Goal: Entertainment & Leisure: Consume media (video, audio)

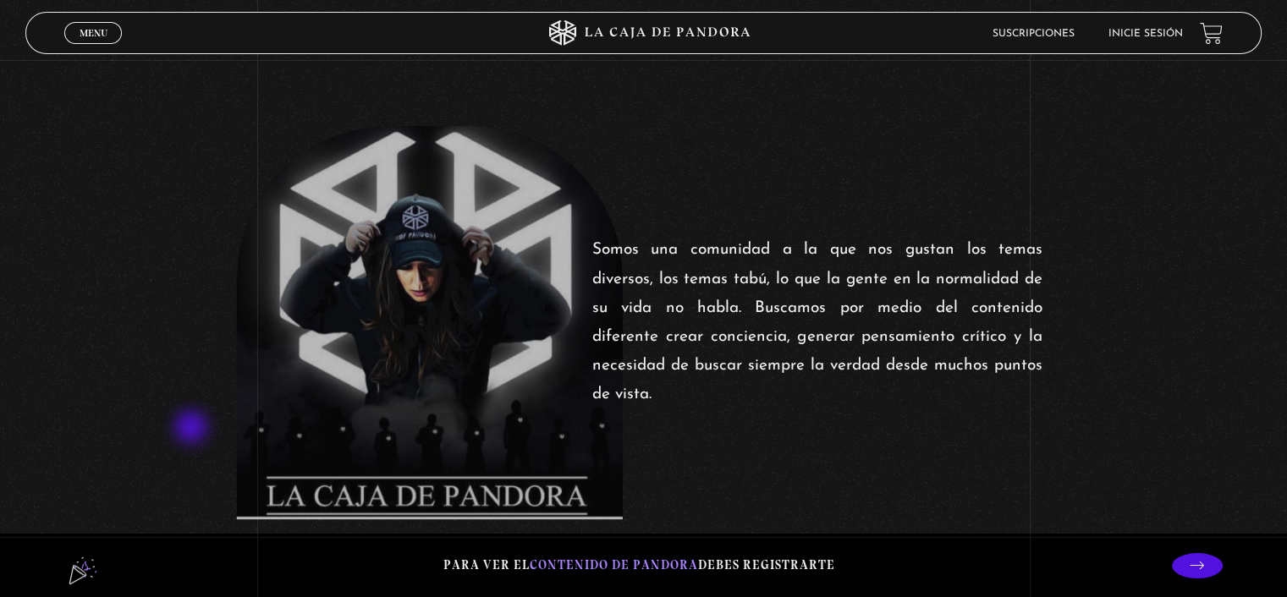
scroll to position [592, 0]
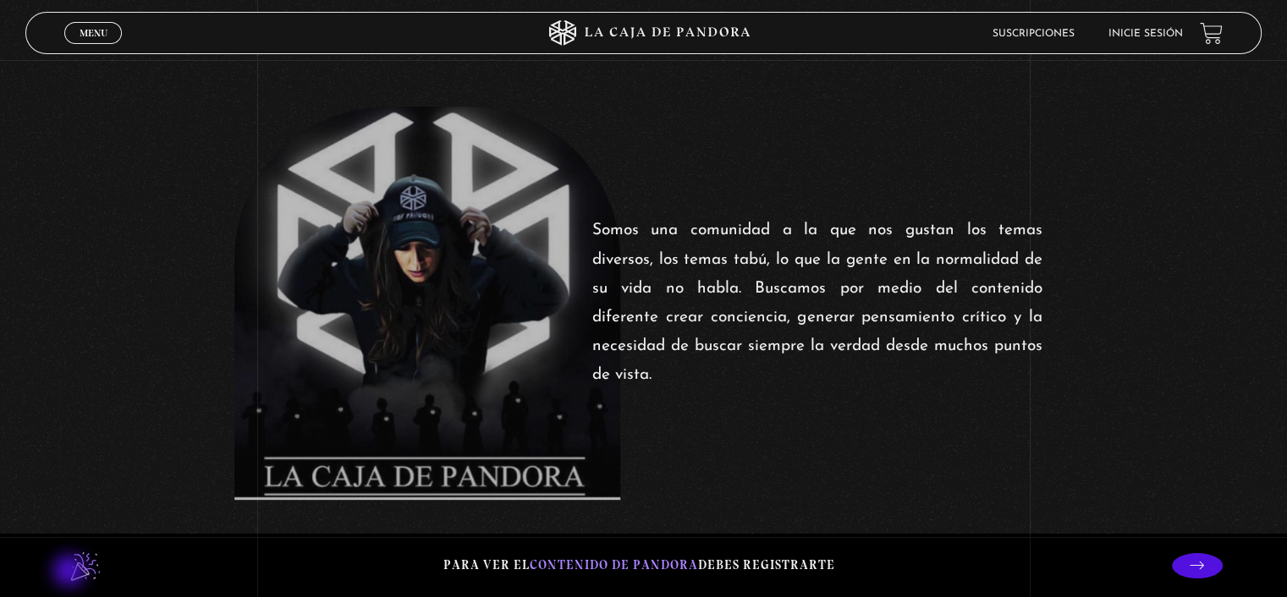
click at [71, 573] on lord-icon at bounding box center [85, 566] width 42 height 42
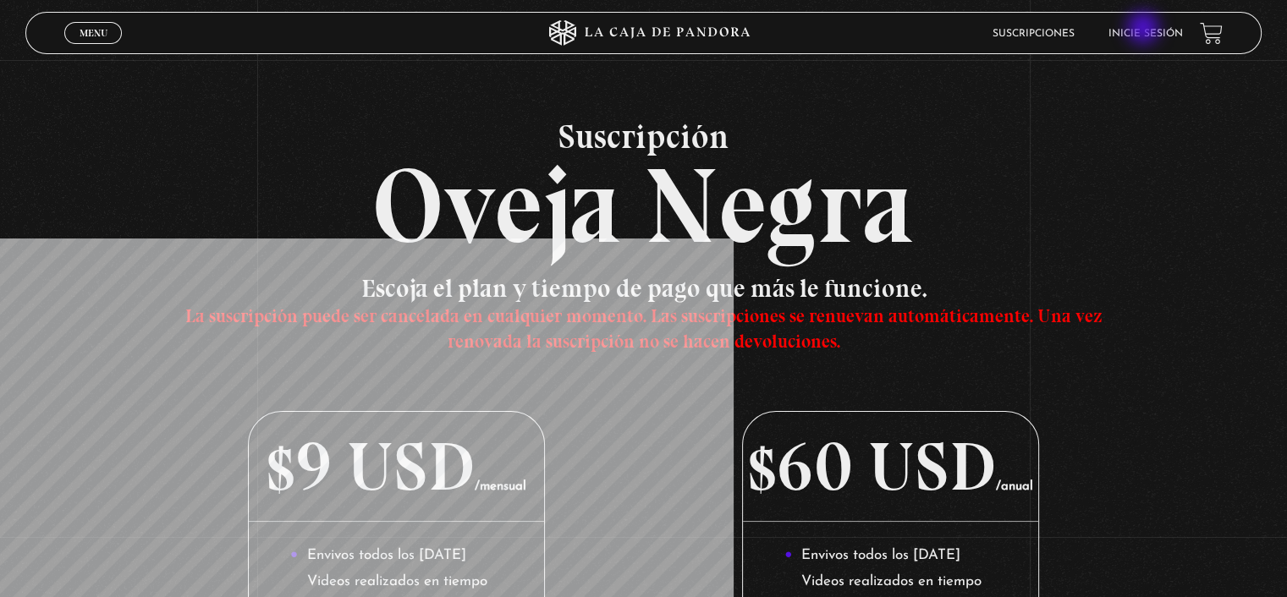
click at [1145, 30] on link "Inicie sesión" at bounding box center [1145, 34] width 74 height 10
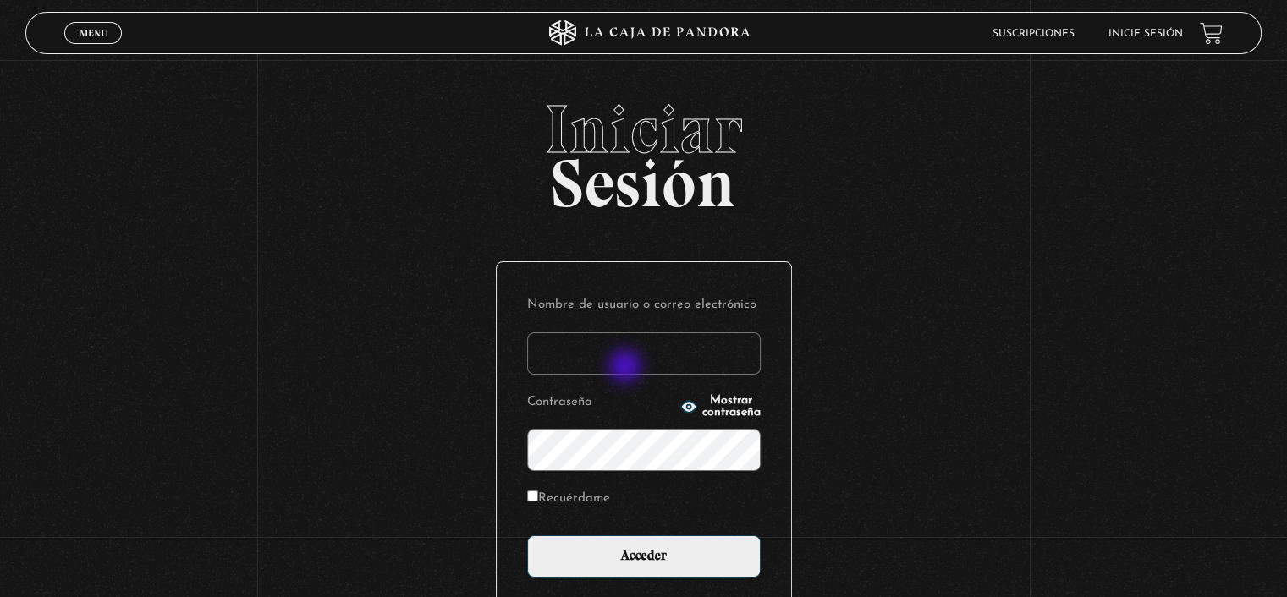
click at [623, 363] on input "Nombre de usuario o correo electrónico" at bounding box center [644, 354] width 234 height 42
type input "[EMAIL_ADDRESS][DOMAIN_NAME]"
click at [527, 536] on input "Acceder" at bounding box center [644, 557] width 234 height 42
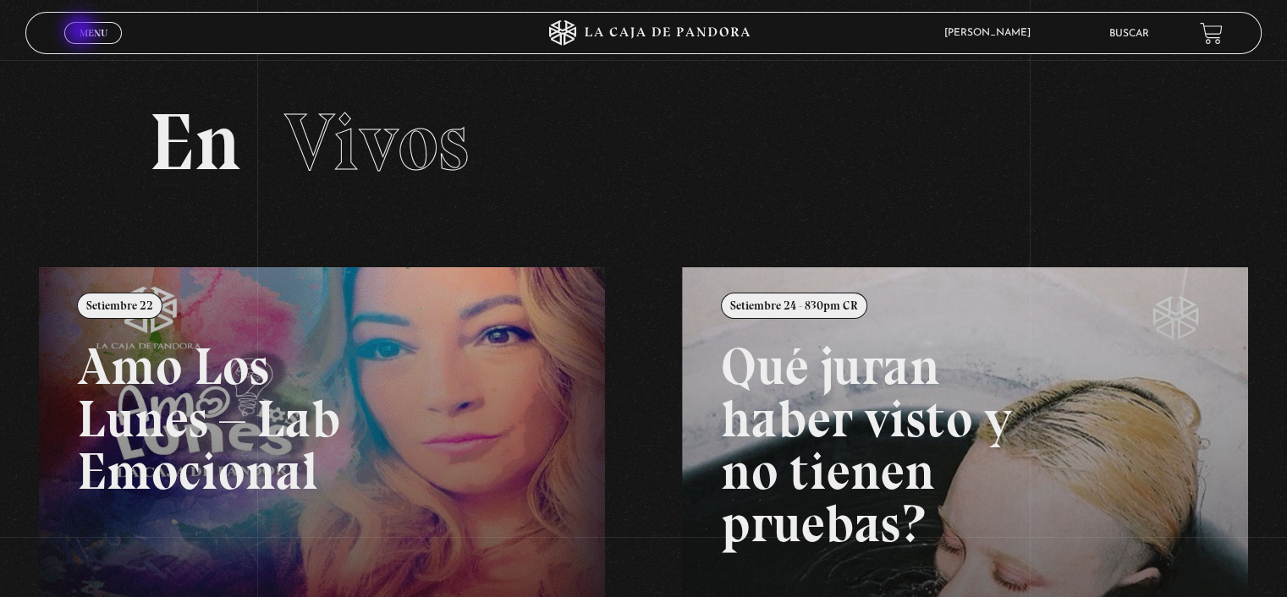
click at [85, 33] on span "Menu" at bounding box center [94, 33] width 28 height 10
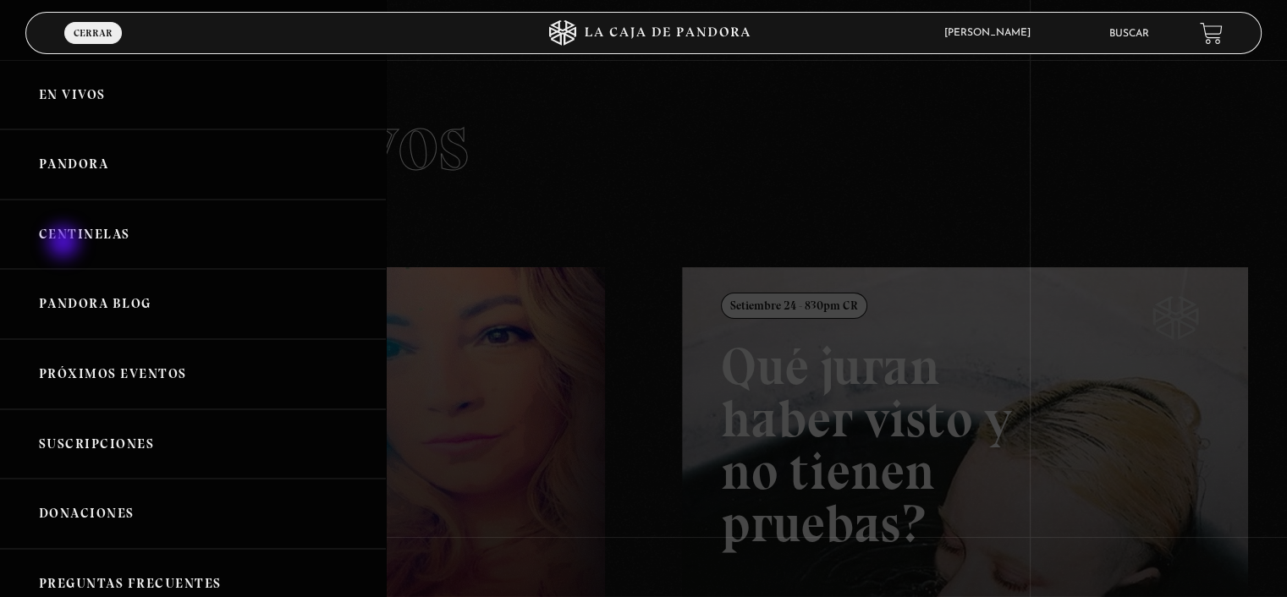
click at [65, 244] on link "Centinelas" at bounding box center [193, 235] width 386 height 70
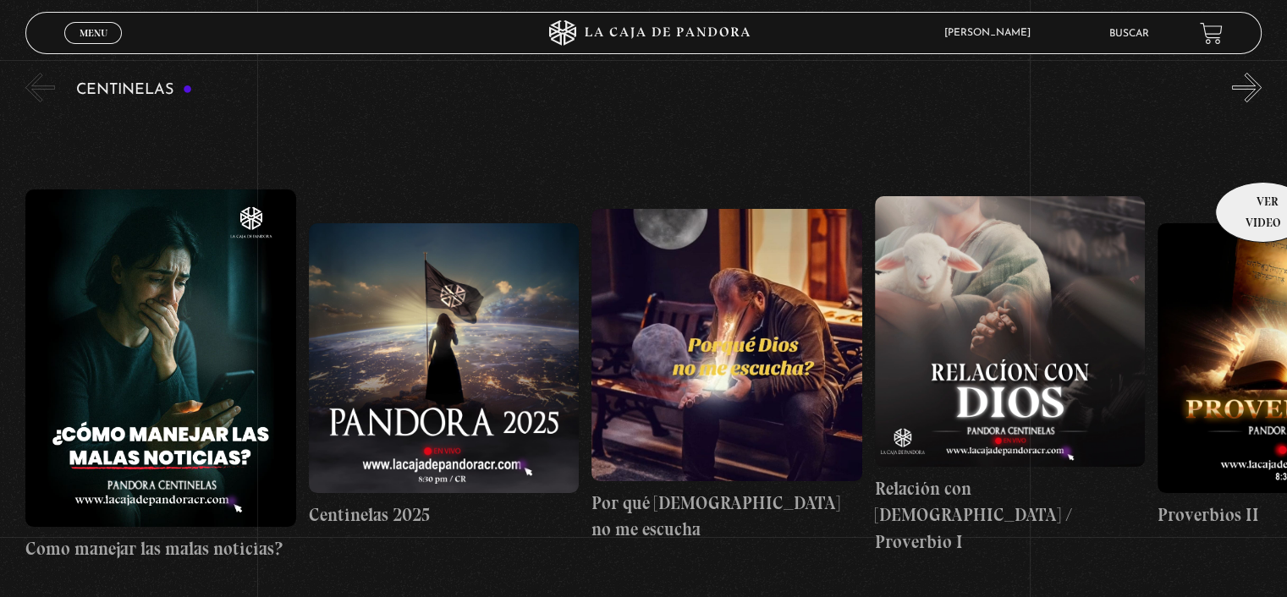
scroll to position [169, 0]
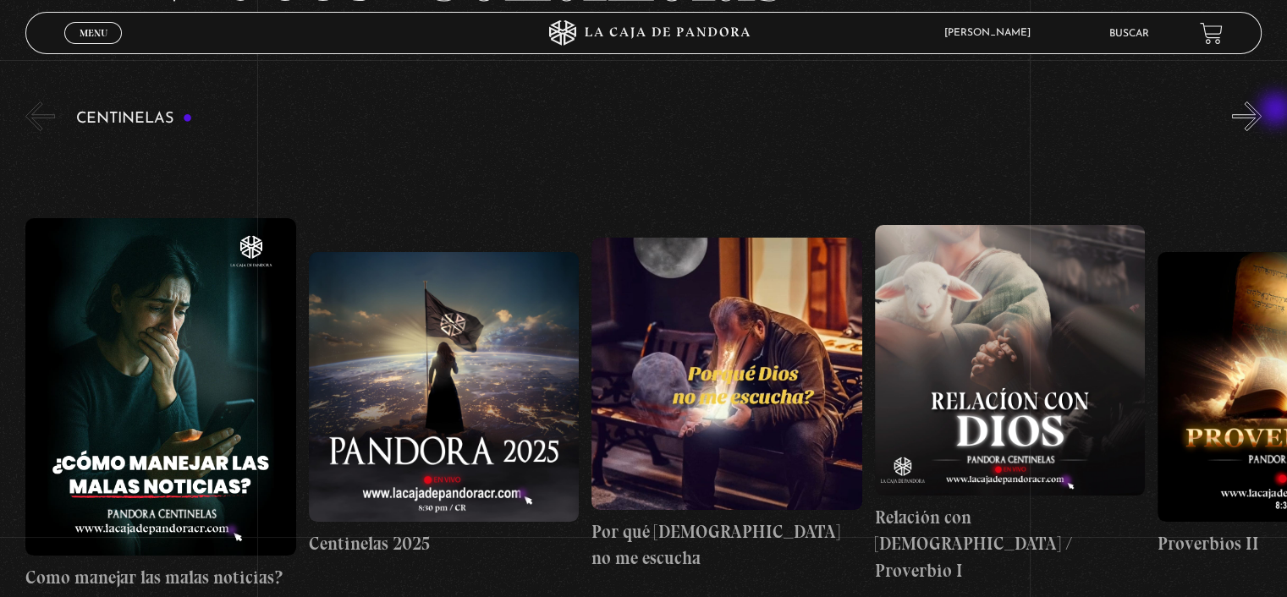
click at [1262, 110] on button "»" at bounding box center [1247, 117] width 30 height 30
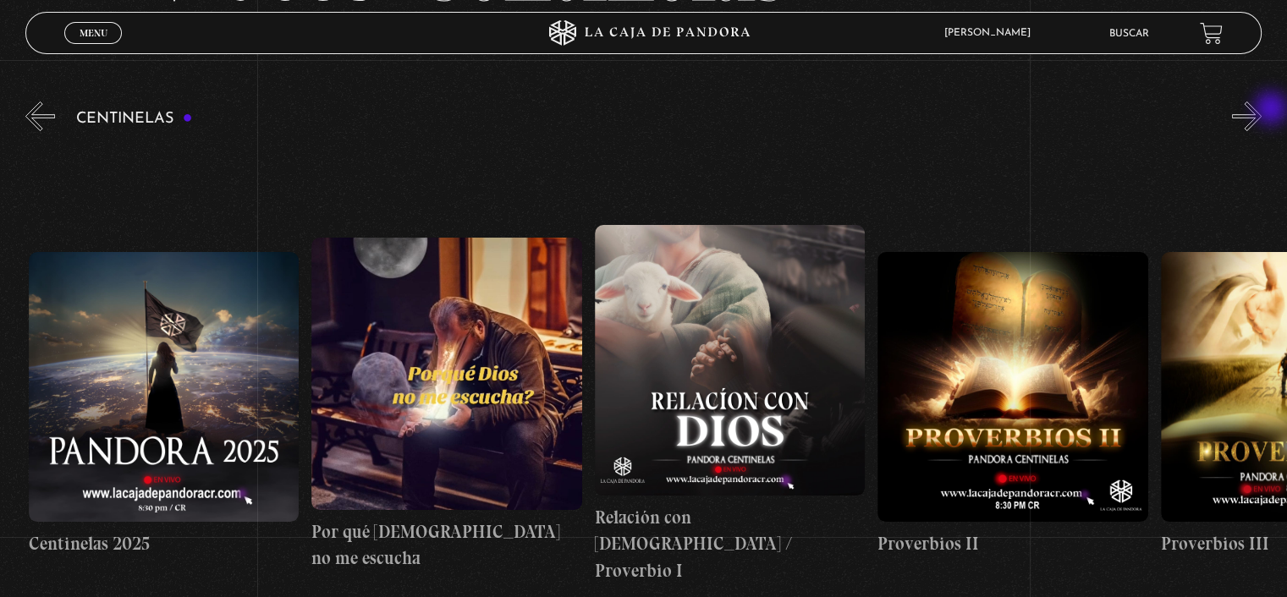
click at [1262, 110] on button "»" at bounding box center [1247, 117] width 30 height 30
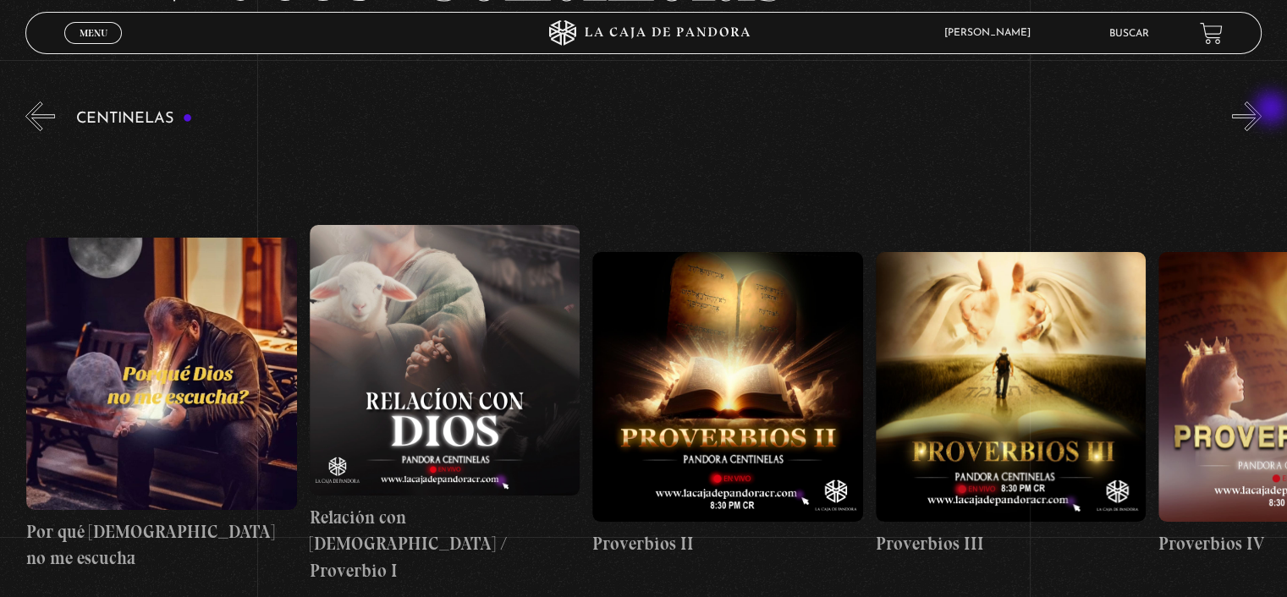
scroll to position [0, 565]
click at [1257, 110] on button "»" at bounding box center [1247, 117] width 30 height 30
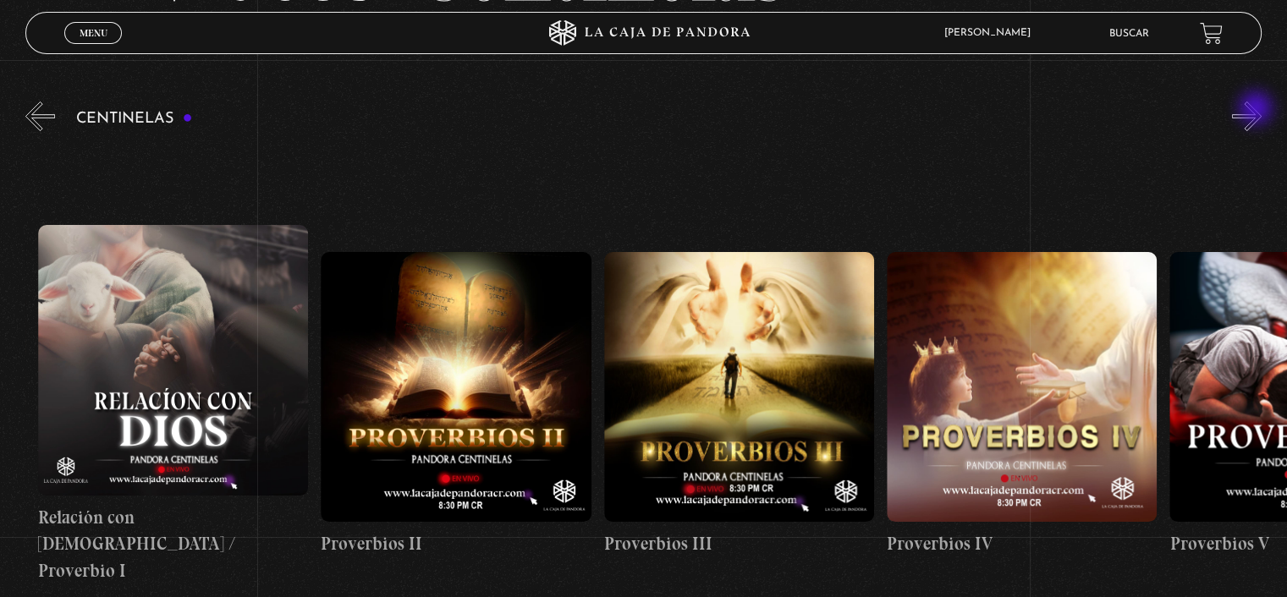
click at [1257, 110] on button "»" at bounding box center [1247, 117] width 30 height 30
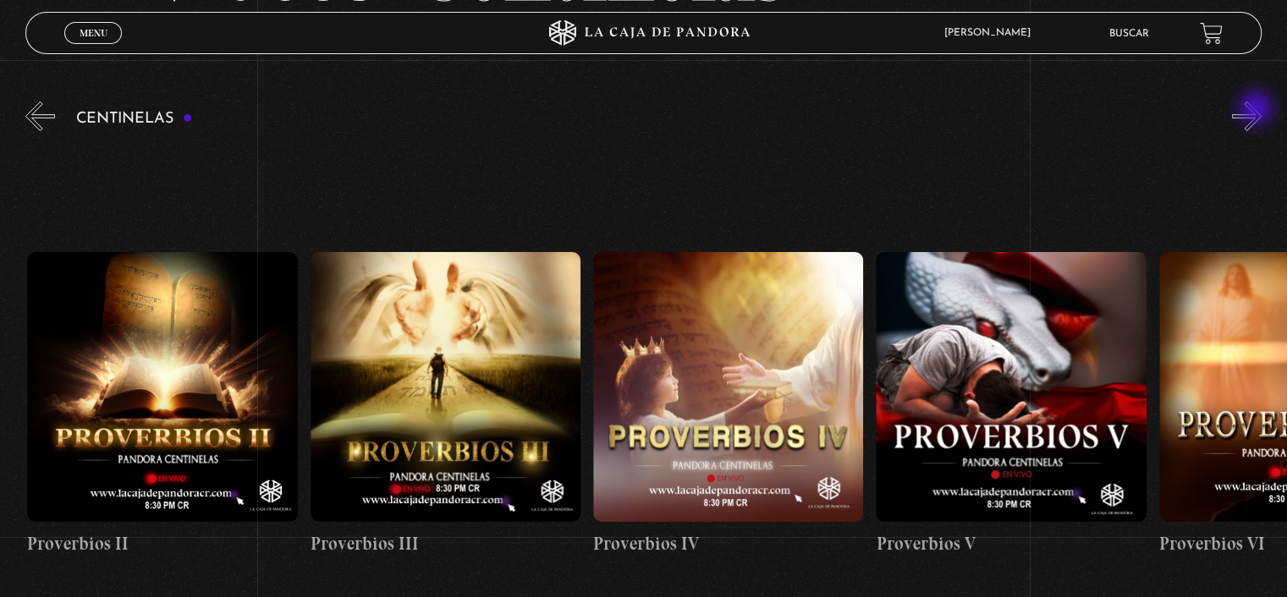
scroll to position [0, 1131]
click at [1233, 132] on div "Centinelas" at bounding box center [656, 382] width 1262 height 568
click at [1262, 126] on button "»" at bounding box center [1247, 117] width 30 height 30
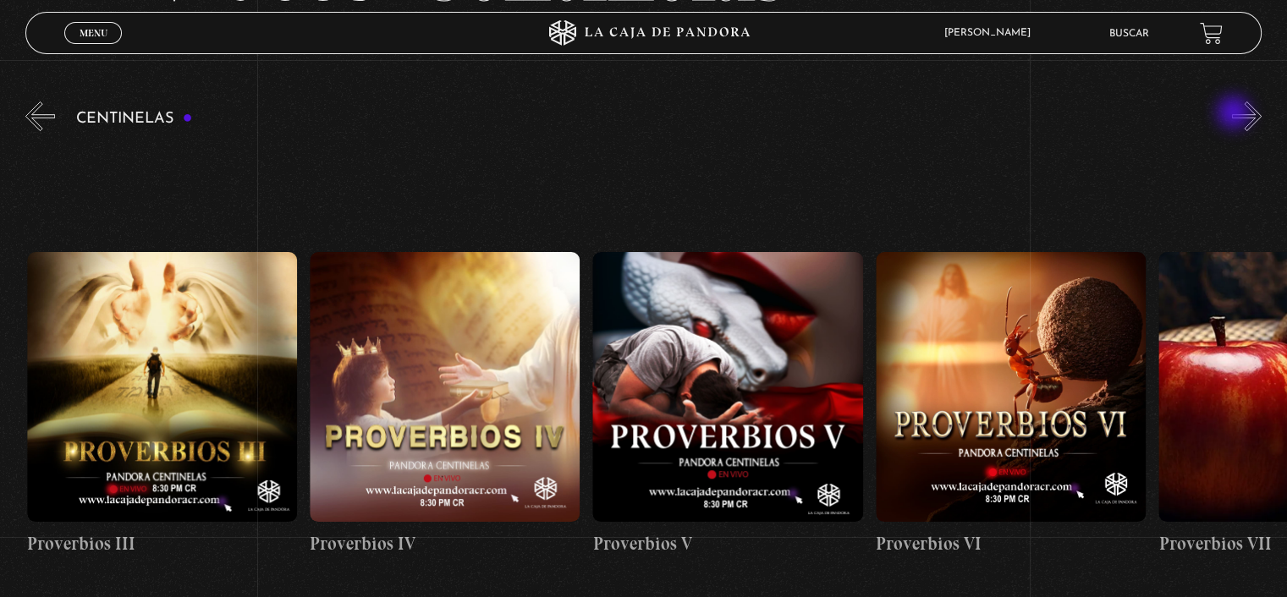
scroll to position [0, 1415]
click at [1237, 113] on div "Centinelas" at bounding box center [656, 382] width 1262 height 568
click at [1262, 124] on button "»" at bounding box center [1247, 117] width 30 height 30
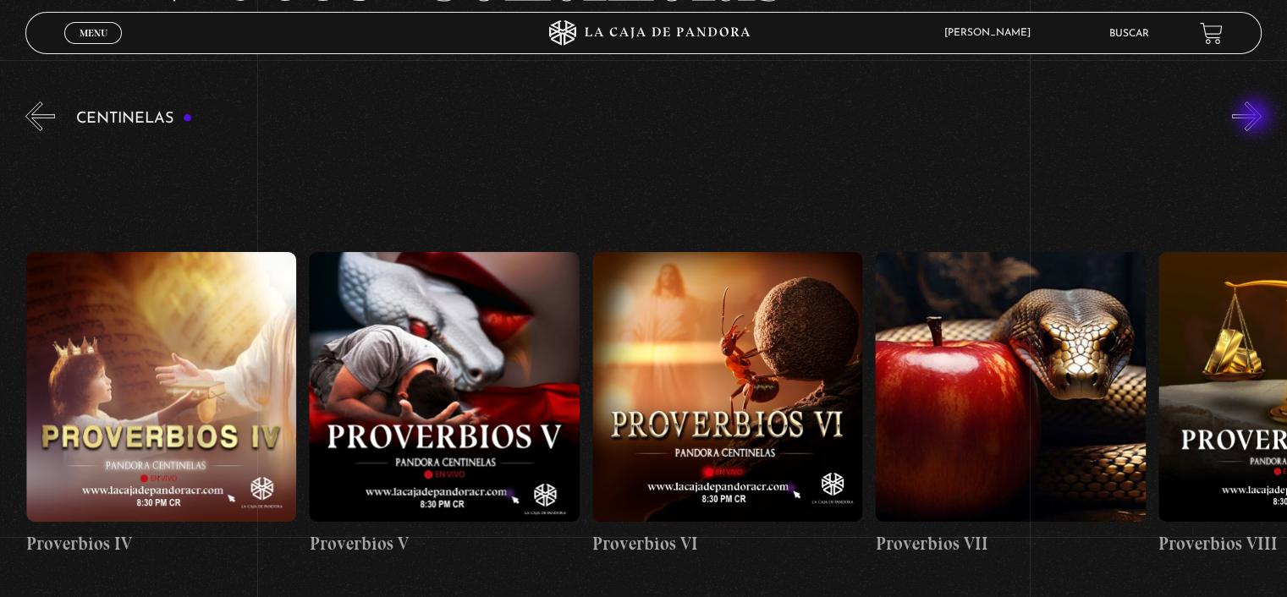
click at [1256, 118] on button "»" at bounding box center [1247, 117] width 30 height 30
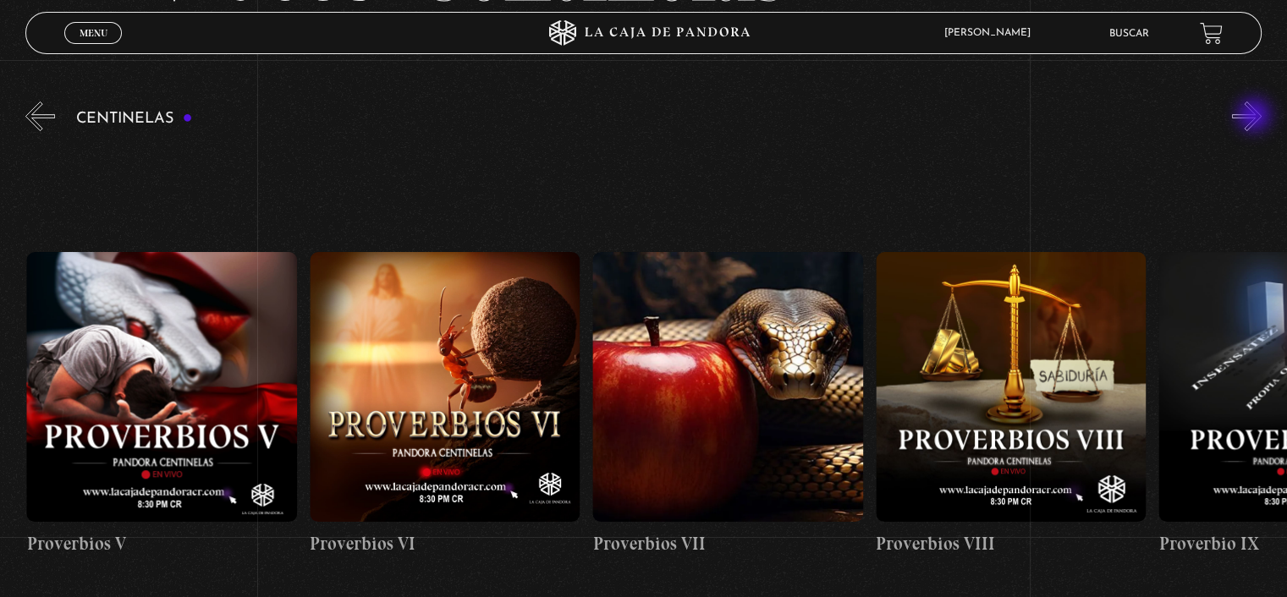
scroll to position [0, 1980]
click at [1256, 134] on div "Centinelas" at bounding box center [656, 382] width 1262 height 568
click at [1254, 102] on button "»" at bounding box center [1247, 117] width 30 height 30
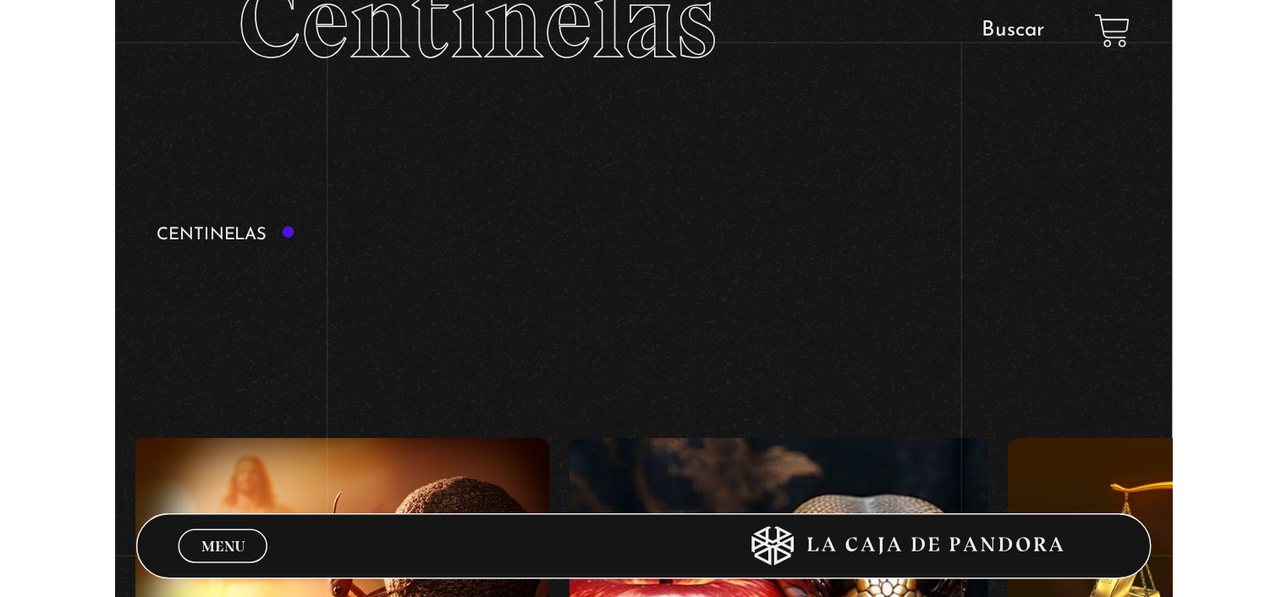
scroll to position [0, 2263]
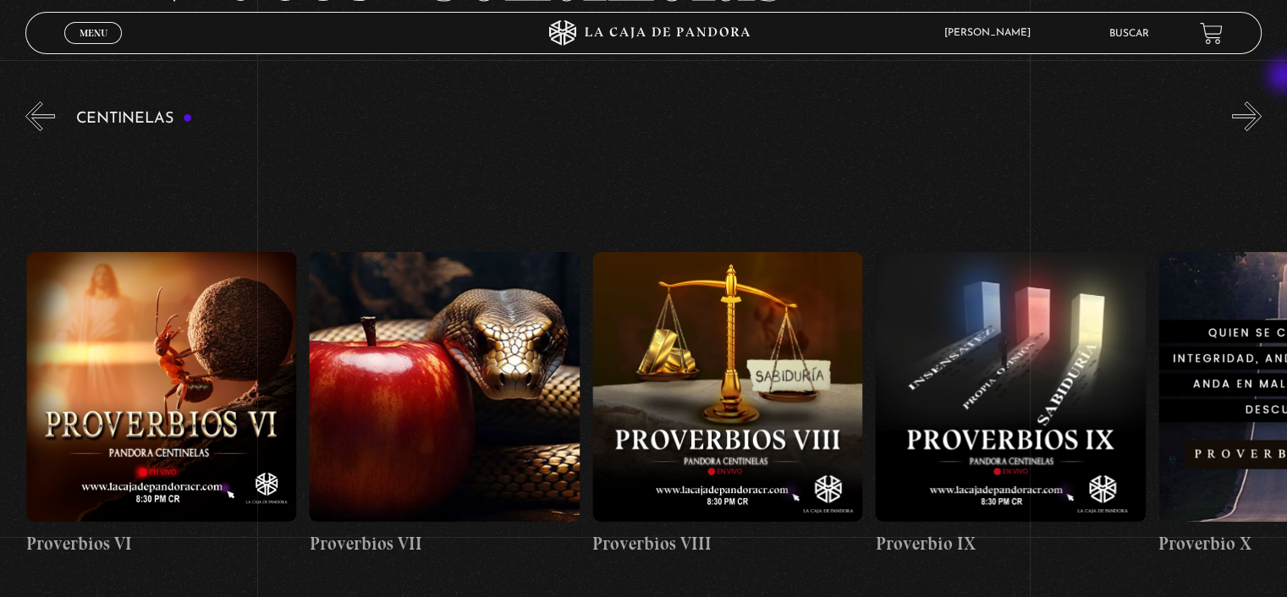
click at [1262, 104] on button "»" at bounding box center [1247, 117] width 30 height 30
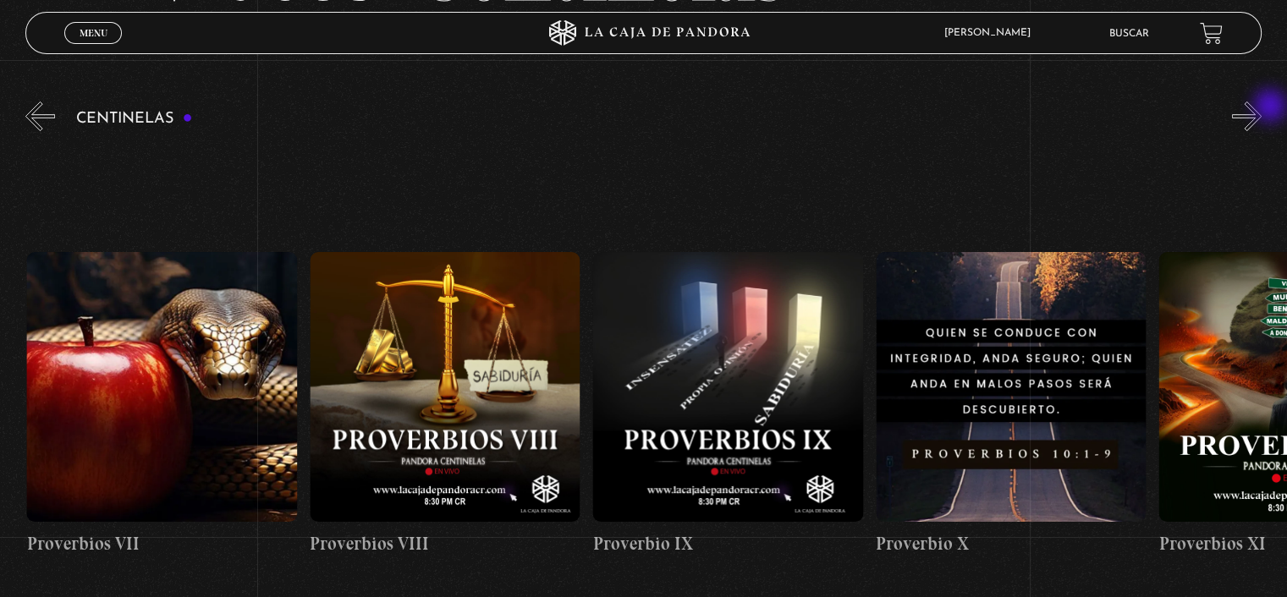
click at [1262, 107] on button "»" at bounding box center [1247, 117] width 30 height 30
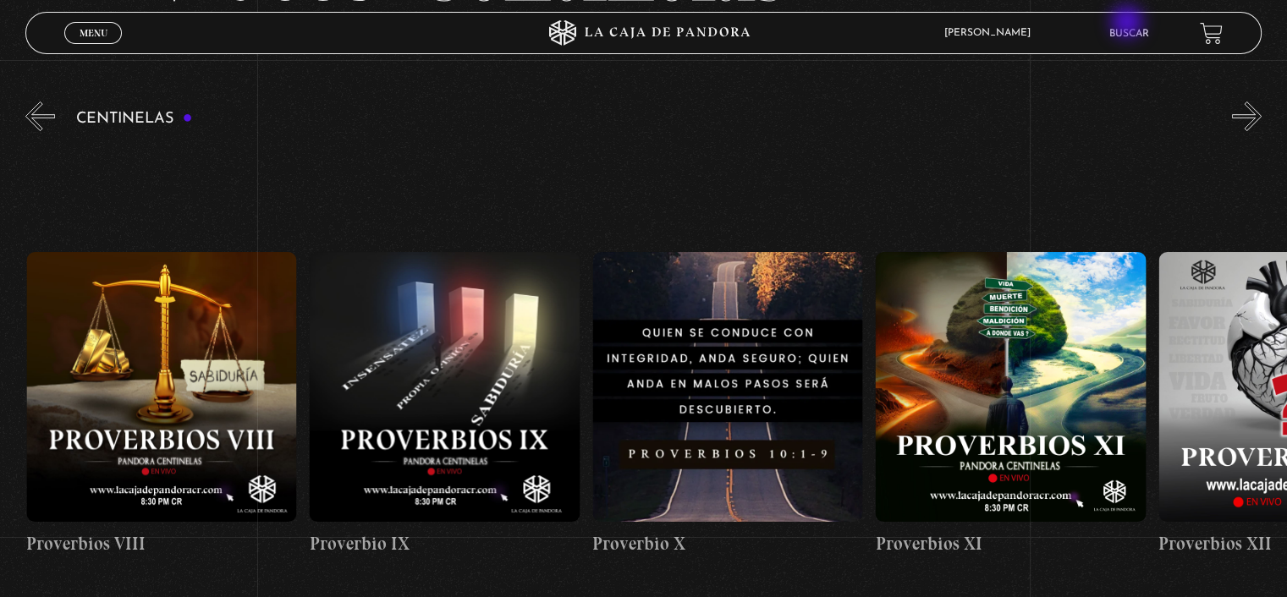
scroll to position [0, 2829]
click at [423, 380] on figure at bounding box center [444, 387] width 270 height 270
click at [734, 402] on figure at bounding box center [727, 387] width 270 height 270
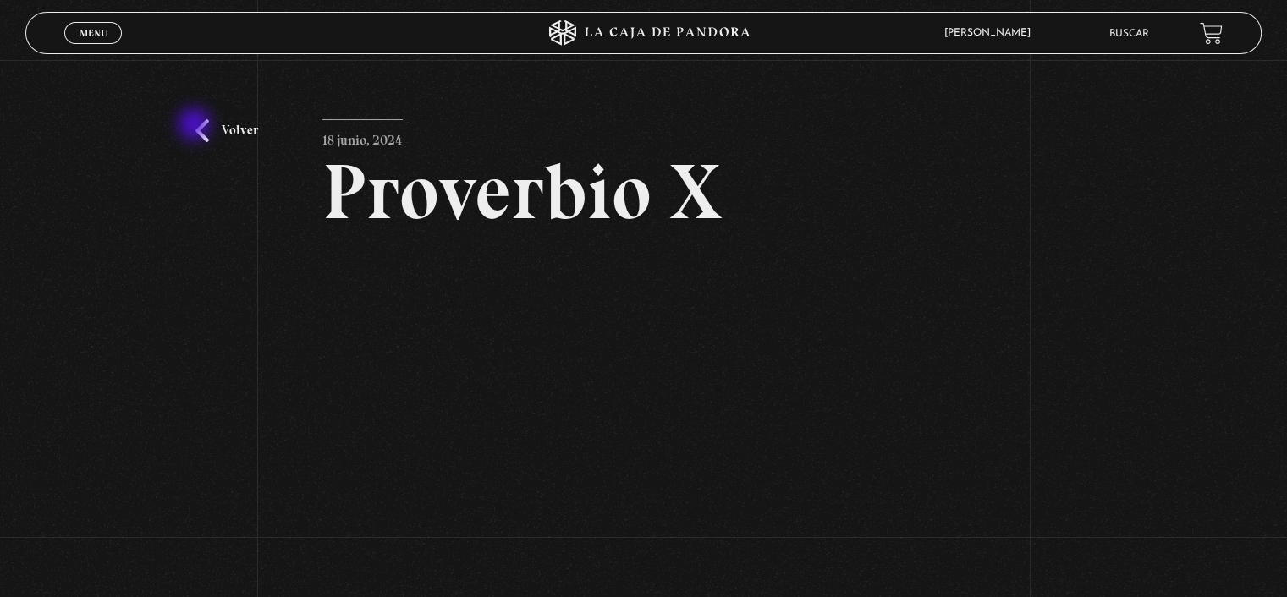
click at [196, 126] on div "Volver 18 junio, 2024 Proverbio X WhatsApp Twitter Messenger Email" at bounding box center [643, 410] width 1287 height 701
click at [226, 135] on link "Volver" at bounding box center [226, 130] width 63 height 23
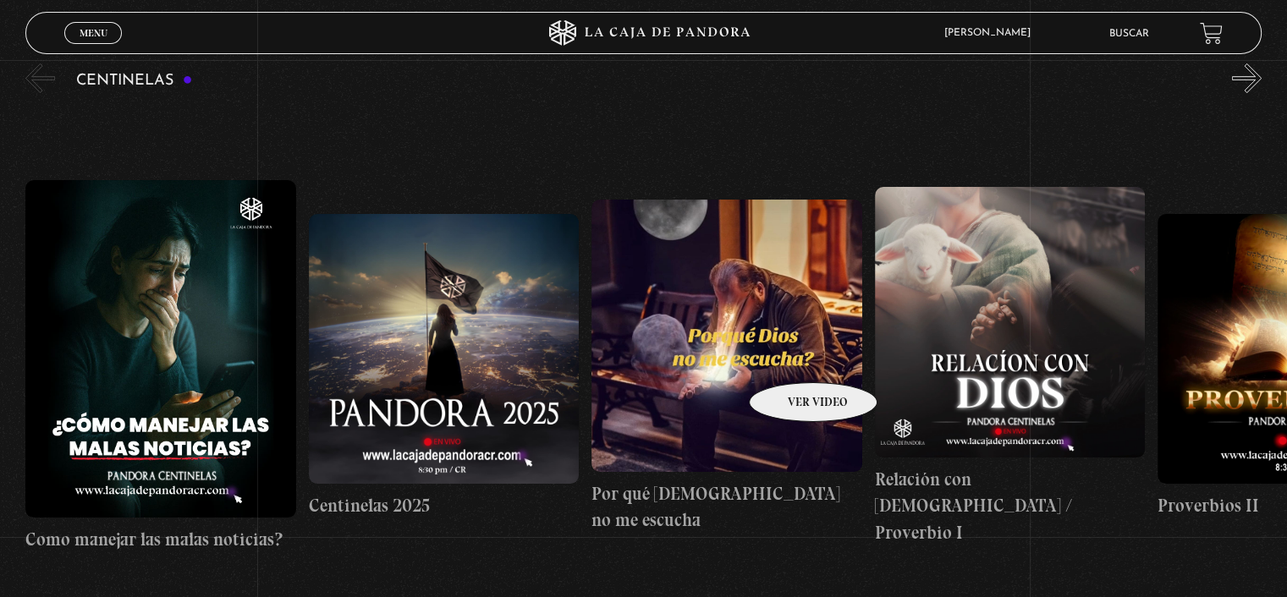
scroll to position [178, 0]
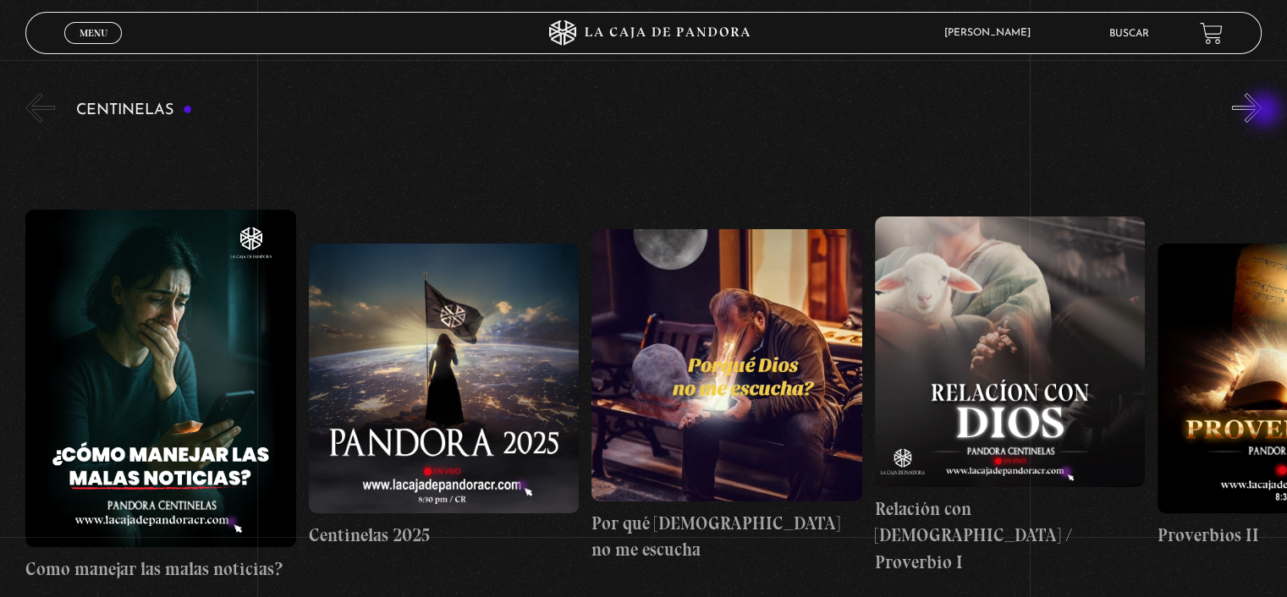
click at [1262, 112] on button "»" at bounding box center [1247, 108] width 30 height 30
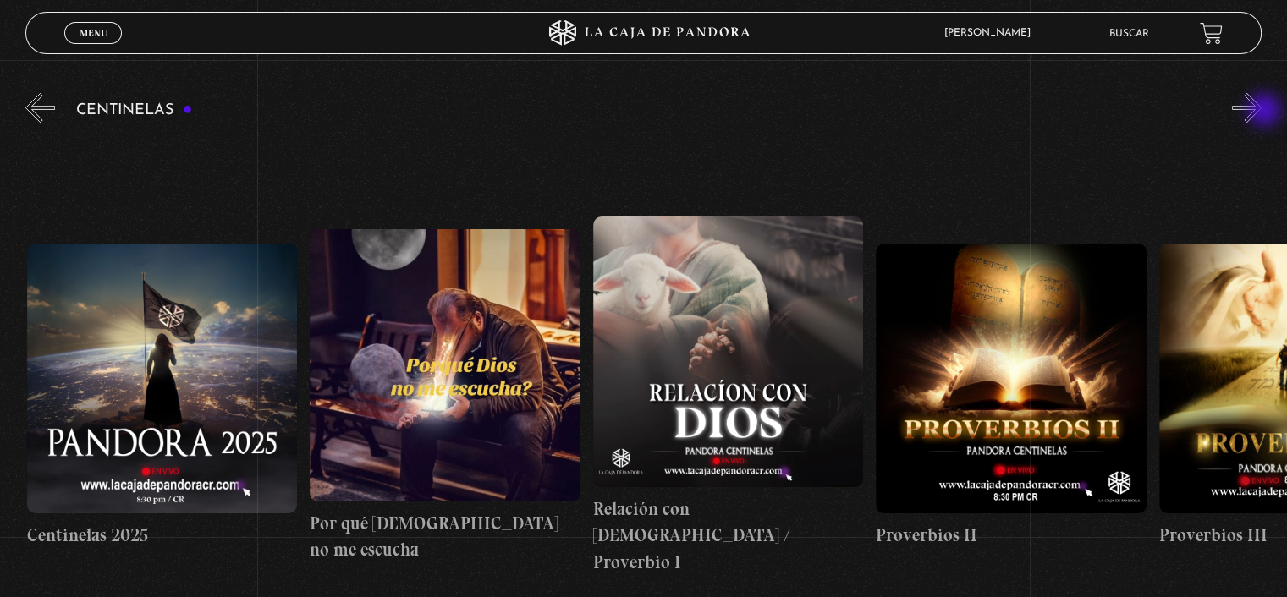
click at [1262, 112] on button "»" at bounding box center [1247, 108] width 30 height 30
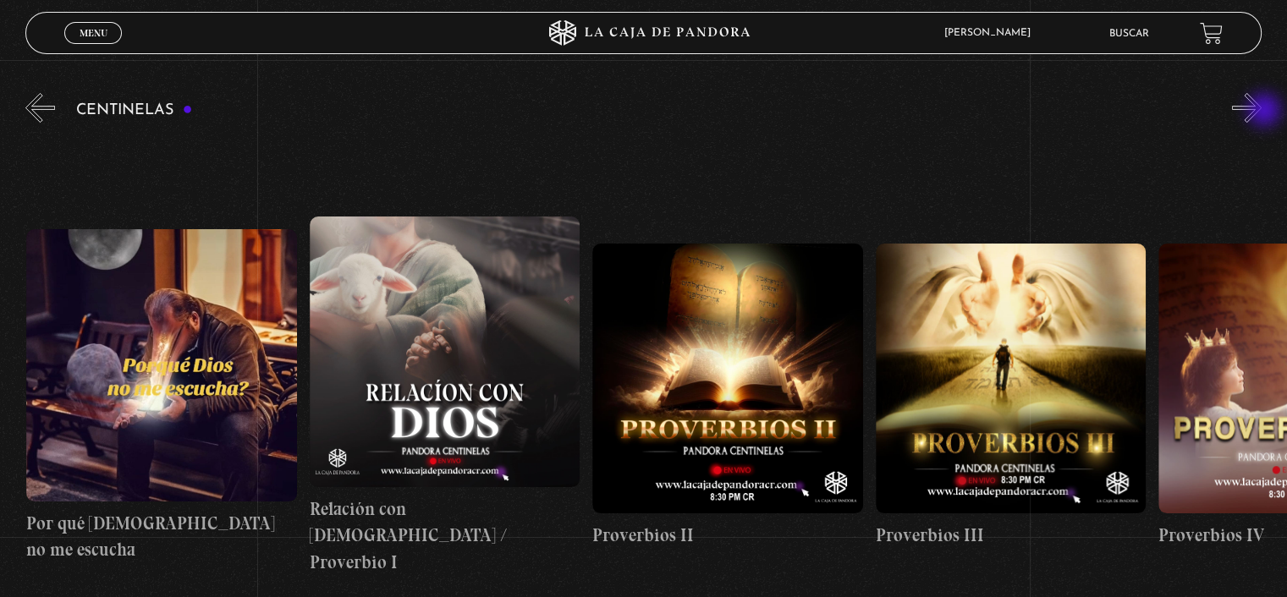
click at [1262, 112] on button "»" at bounding box center [1247, 108] width 30 height 30
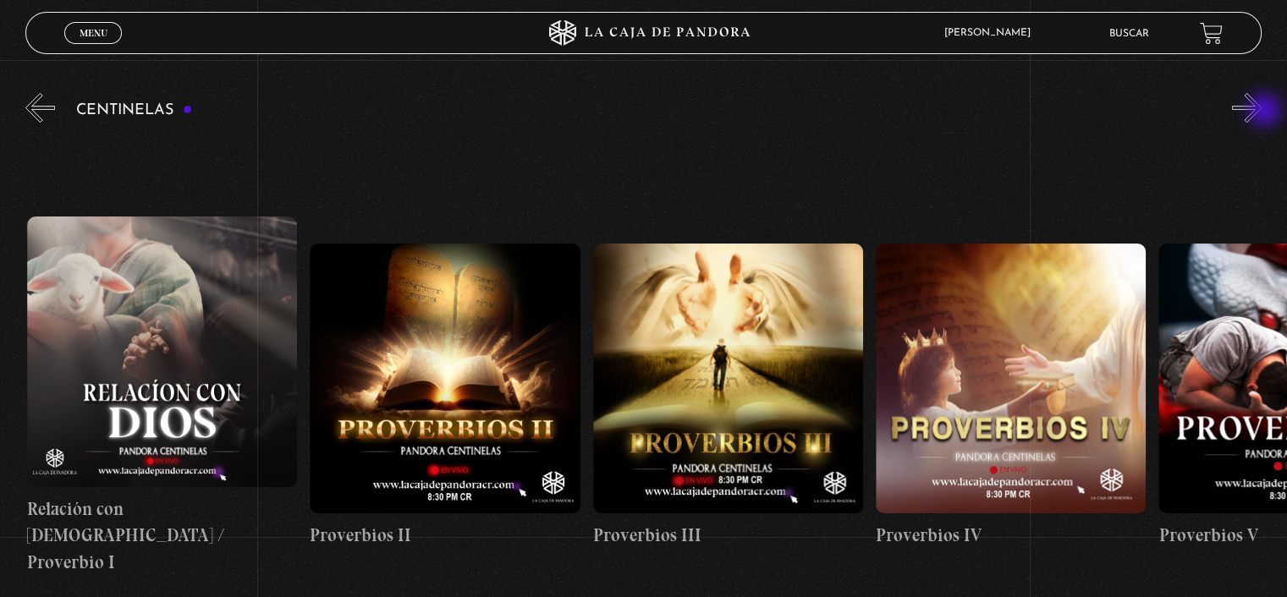
click at [1262, 112] on button "»" at bounding box center [1247, 108] width 30 height 30
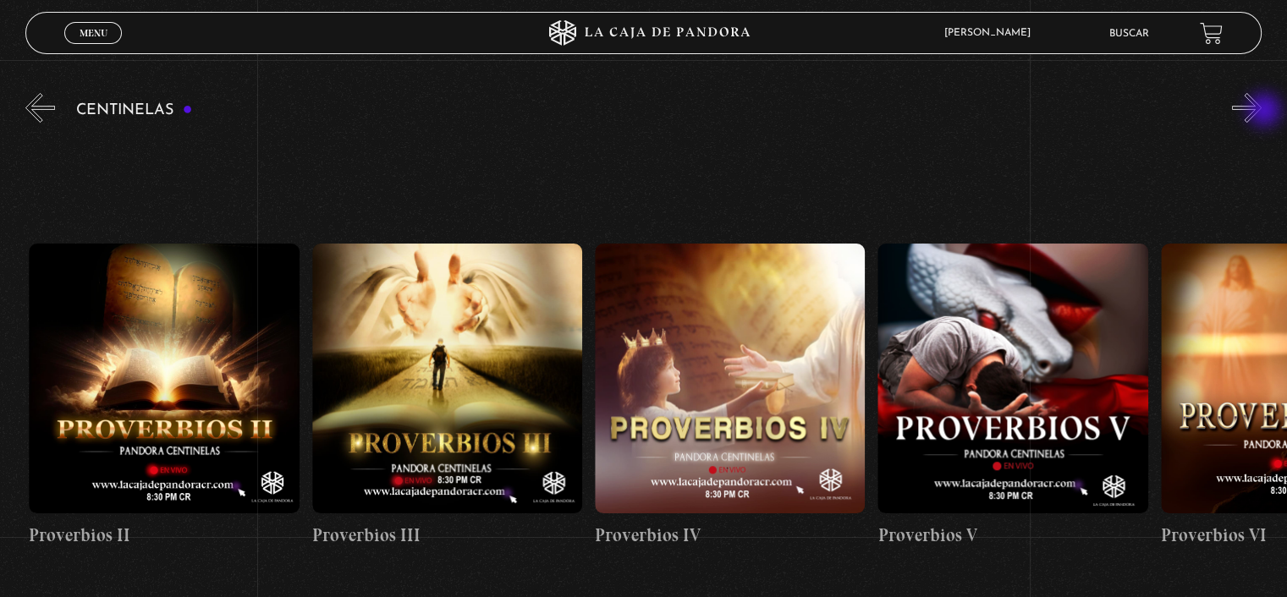
click at [1262, 112] on button "»" at bounding box center [1247, 108] width 30 height 30
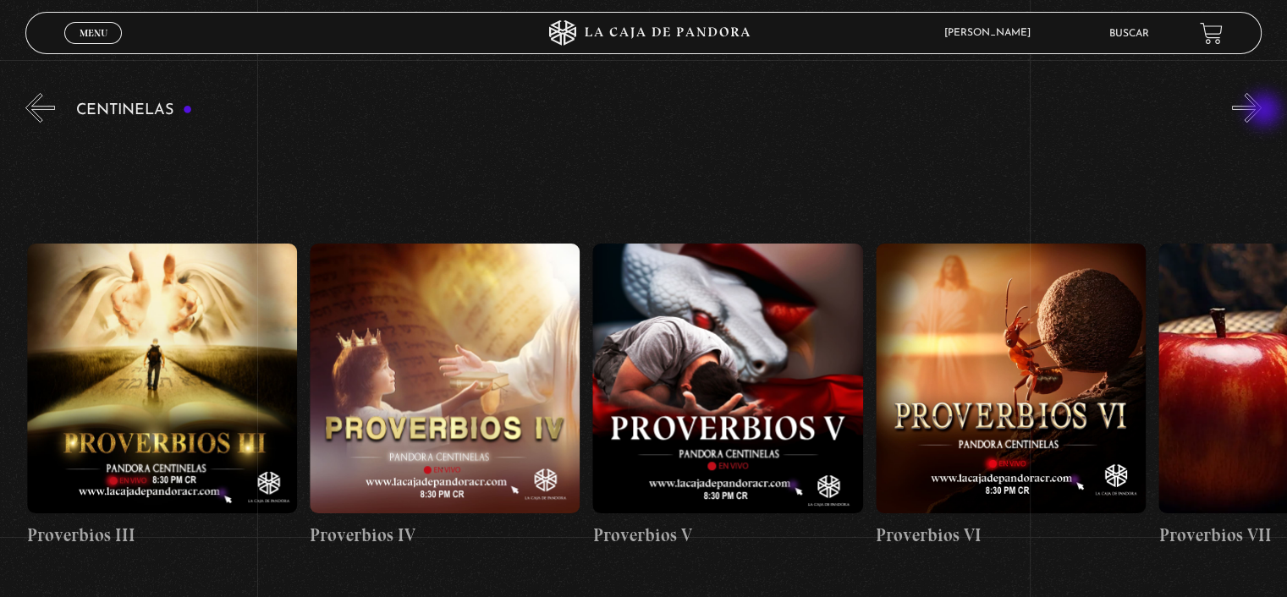
click at [1262, 112] on button "»" at bounding box center [1247, 108] width 30 height 30
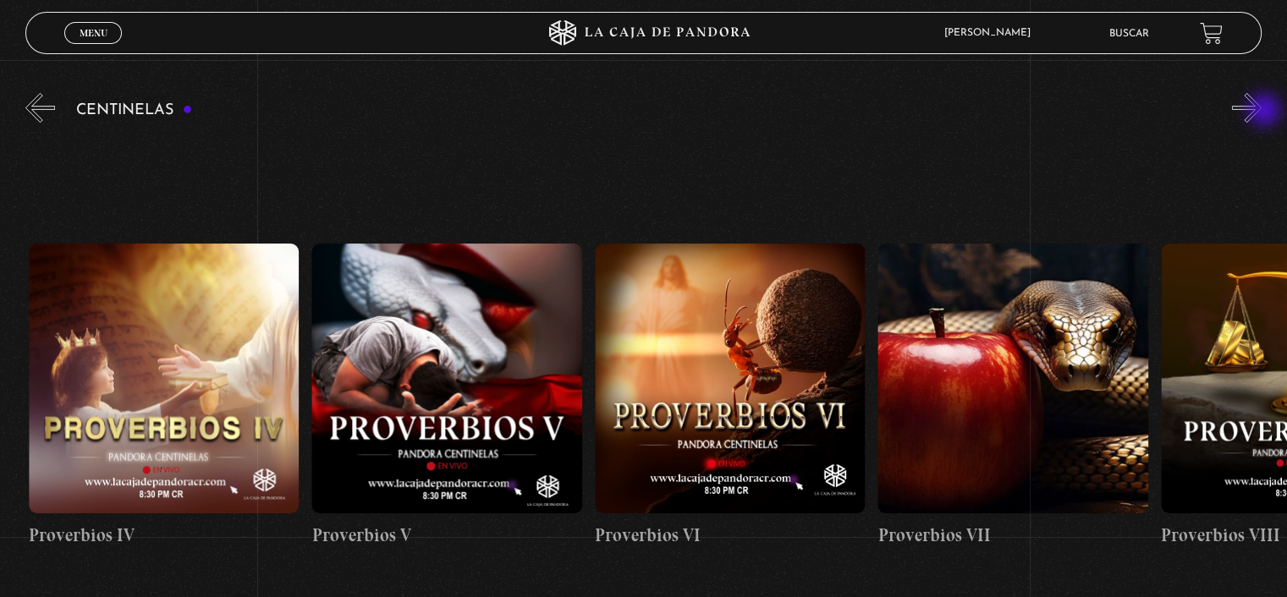
click at [1262, 112] on button "»" at bounding box center [1247, 108] width 30 height 30
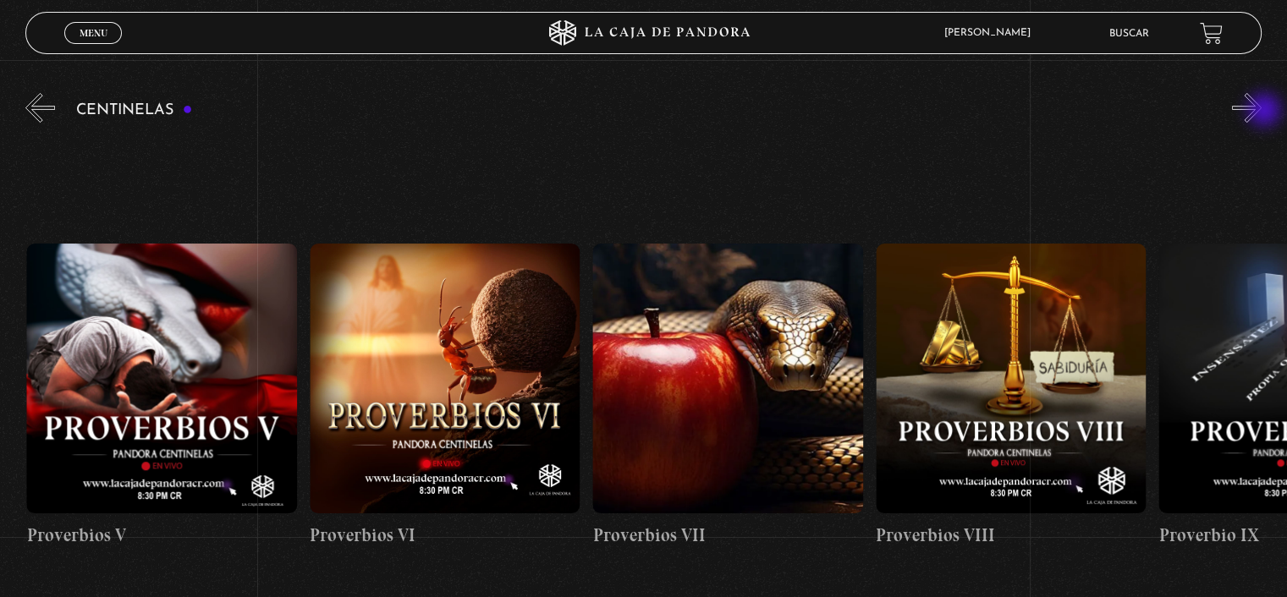
click at [1262, 112] on button "»" at bounding box center [1247, 108] width 30 height 30
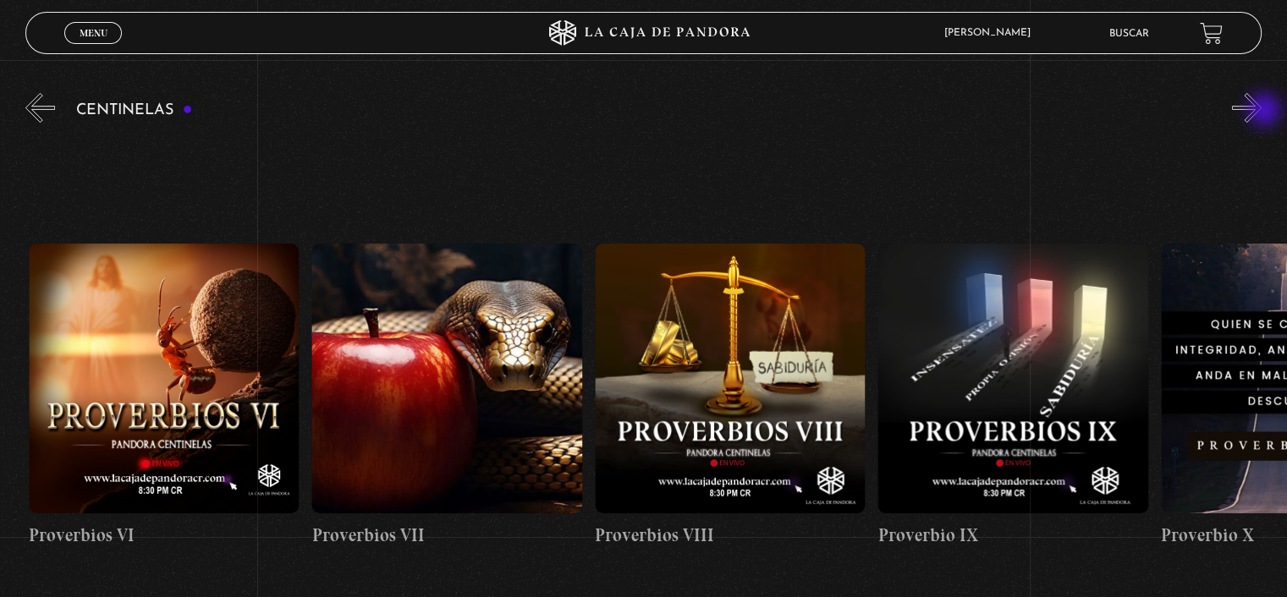
scroll to position [0, 2263]
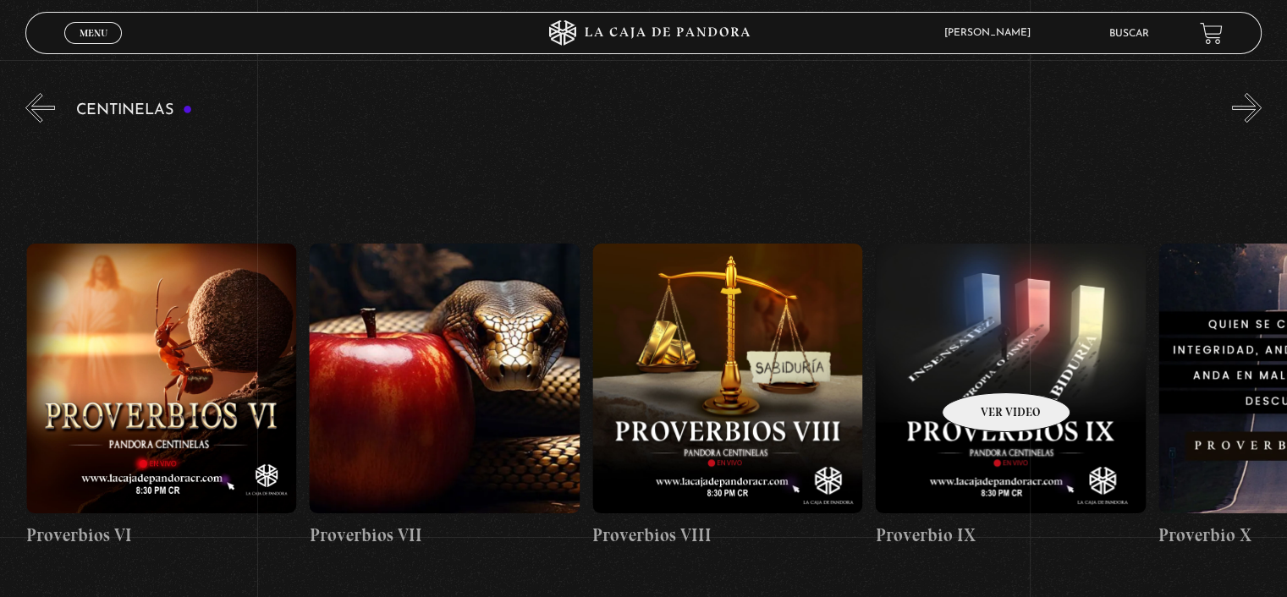
click at [983, 359] on figure at bounding box center [1010, 379] width 270 height 270
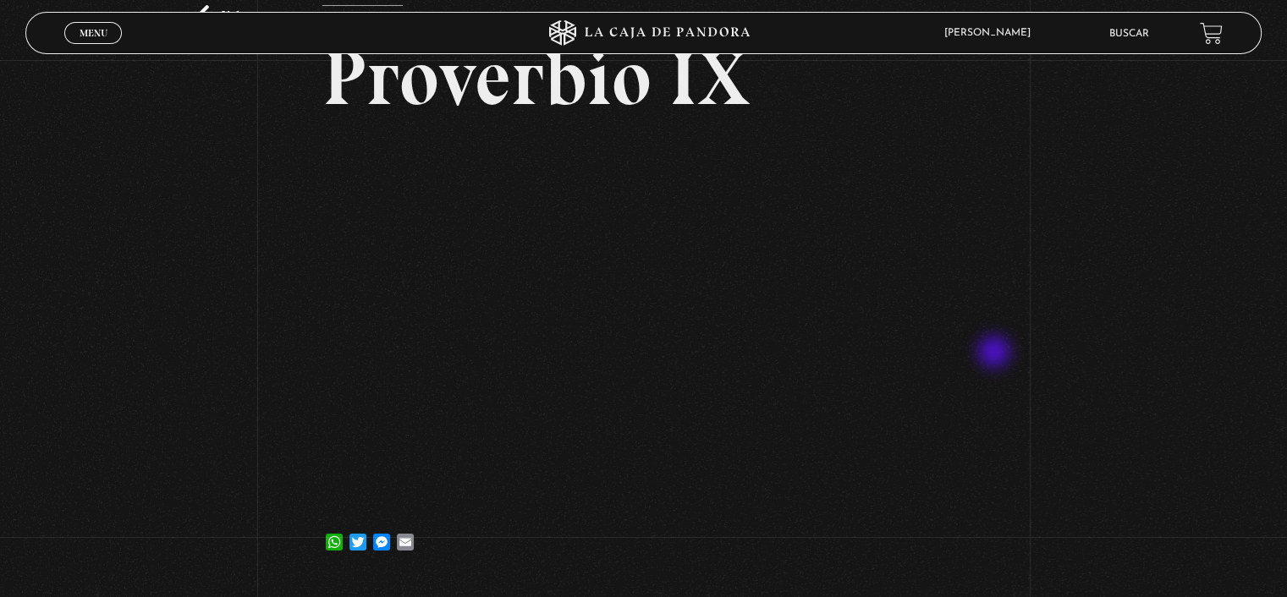
scroll to position [85, 0]
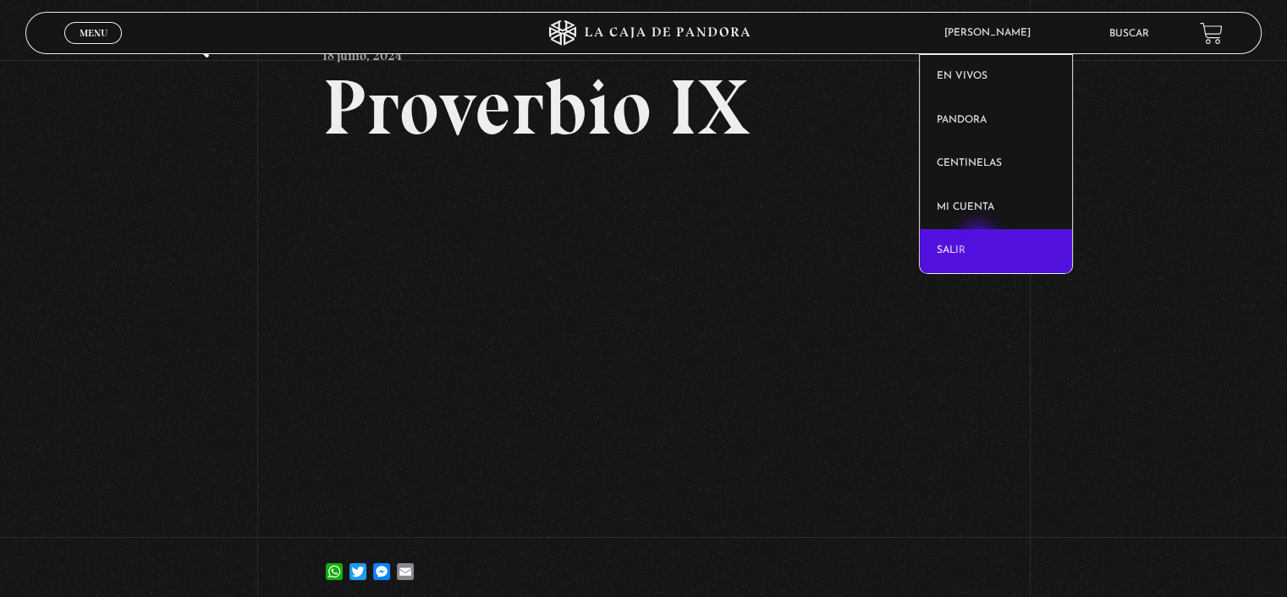
click at [980, 242] on link "Salir" at bounding box center [996, 251] width 153 height 44
